Goal: Navigation & Orientation: Find specific page/section

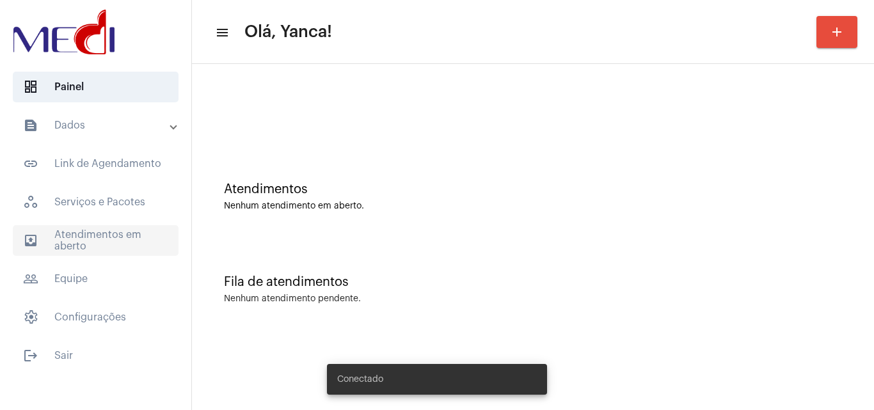
click at [121, 242] on span "outbox_outline Atendimentos em aberto" at bounding box center [96, 240] width 166 height 31
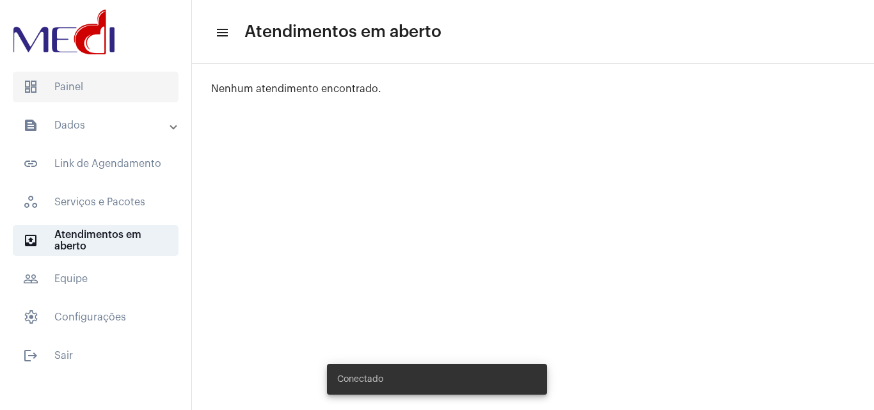
click at [119, 89] on span "dashboard Painel" at bounding box center [96, 87] width 166 height 31
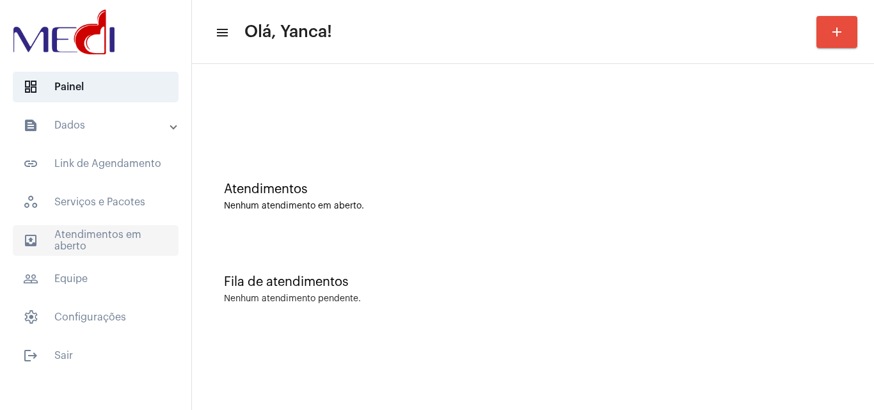
click at [136, 248] on span "outbox_outline Atendimentos em aberto" at bounding box center [96, 240] width 166 height 31
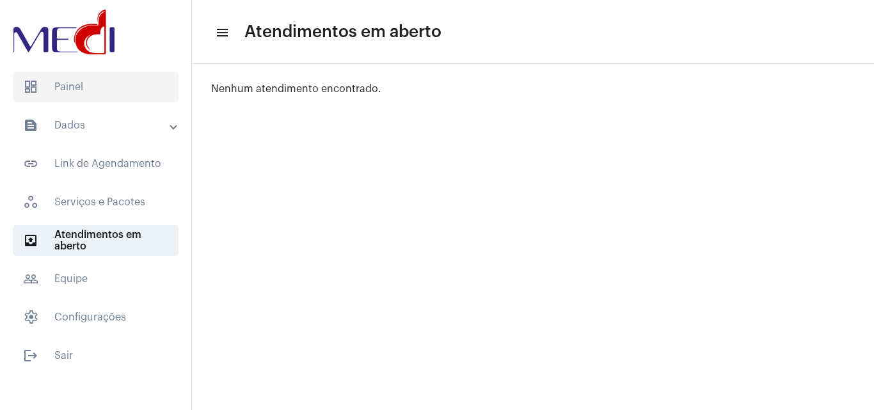
click at [104, 81] on span "dashboard Painel" at bounding box center [96, 87] width 166 height 31
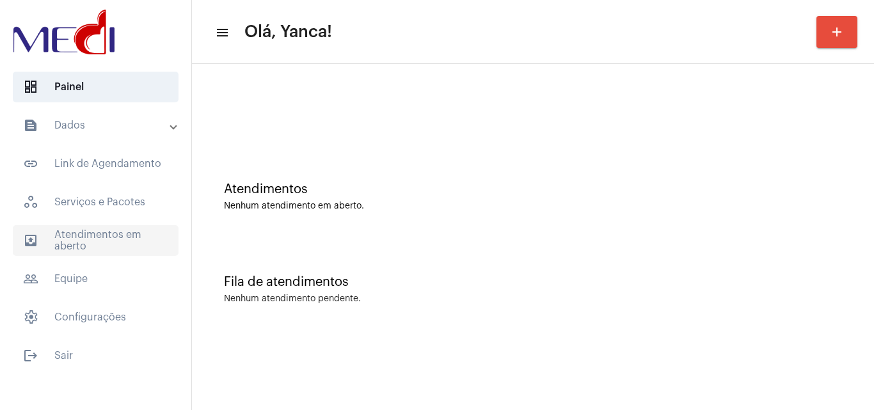
click at [40, 245] on span "outbox_outline Atendimentos em aberto" at bounding box center [96, 240] width 166 height 31
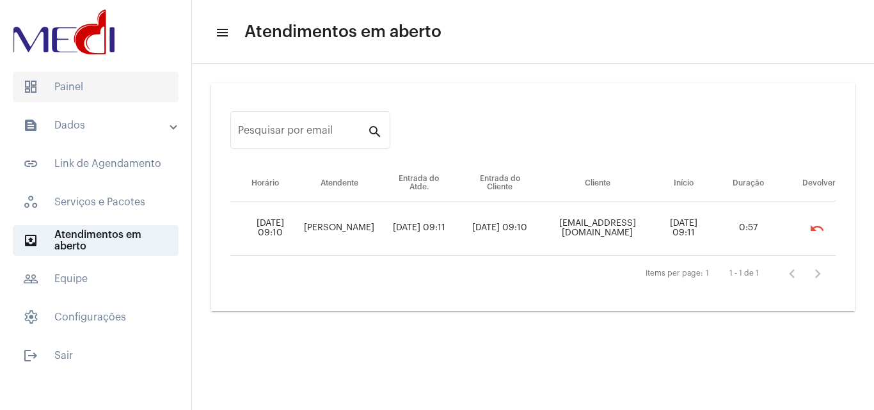
click at [129, 97] on span "dashboard Painel" at bounding box center [96, 87] width 166 height 31
